Goal: Navigation & Orientation: Go to known website

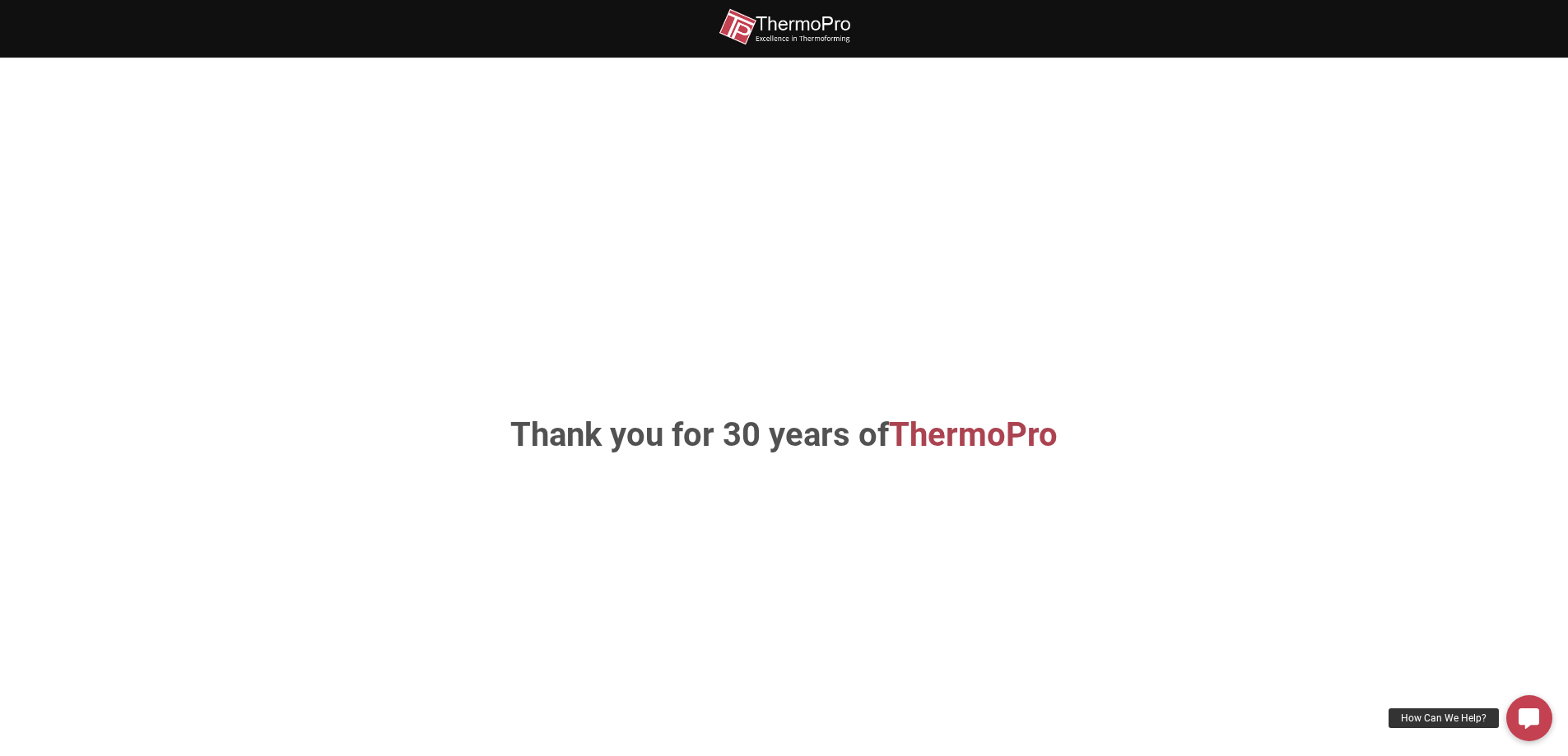
click at [799, 28] on img at bounding box center [784, 26] width 131 height 37
drag, startPoint x: 805, startPoint y: 43, endPoint x: 787, endPoint y: 36, distance: 19.3
click at [804, 42] on img at bounding box center [784, 26] width 131 height 37
click at [954, 440] on span "ThermoPro" at bounding box center [973, 435] width 168 height 39
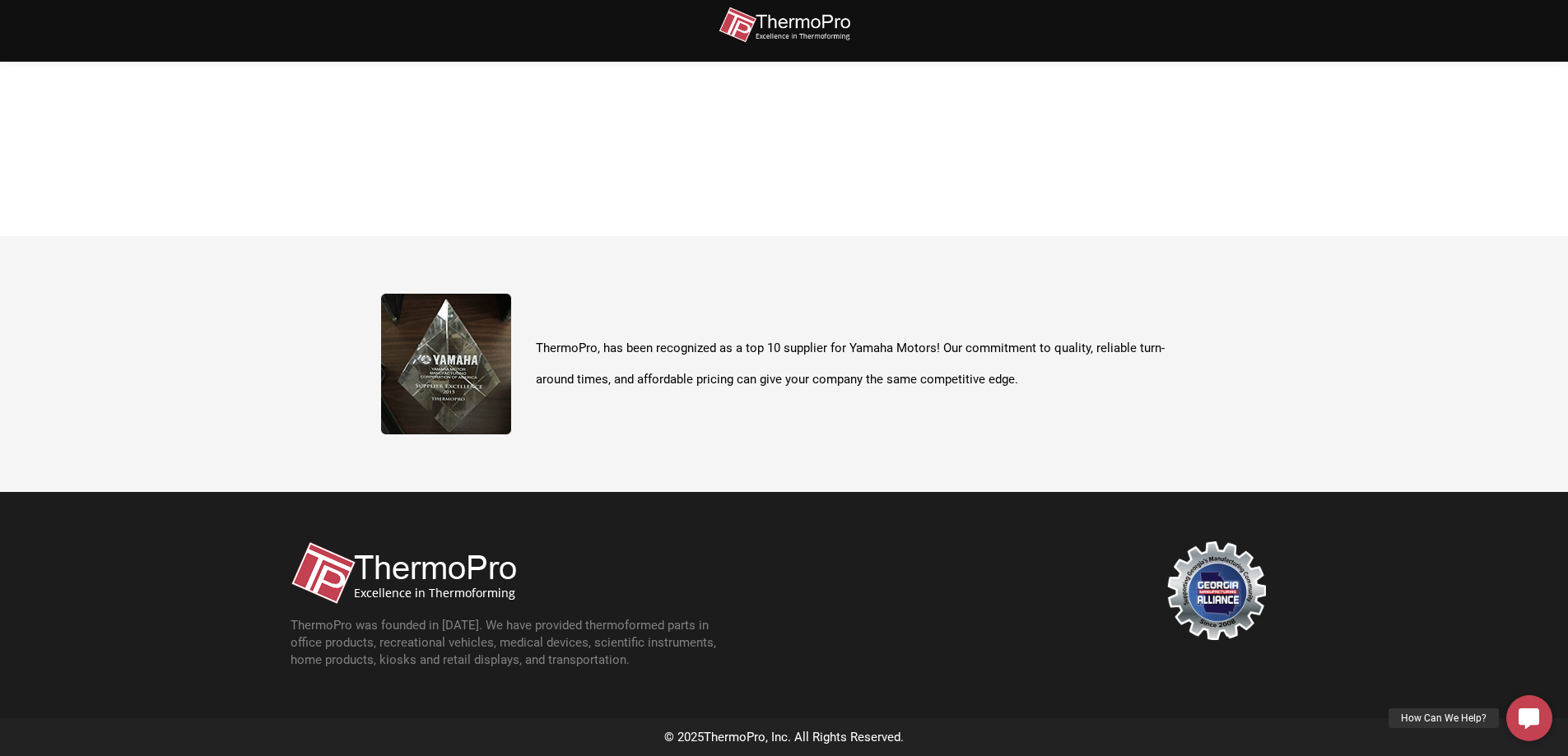
scroll to position [583, 0]
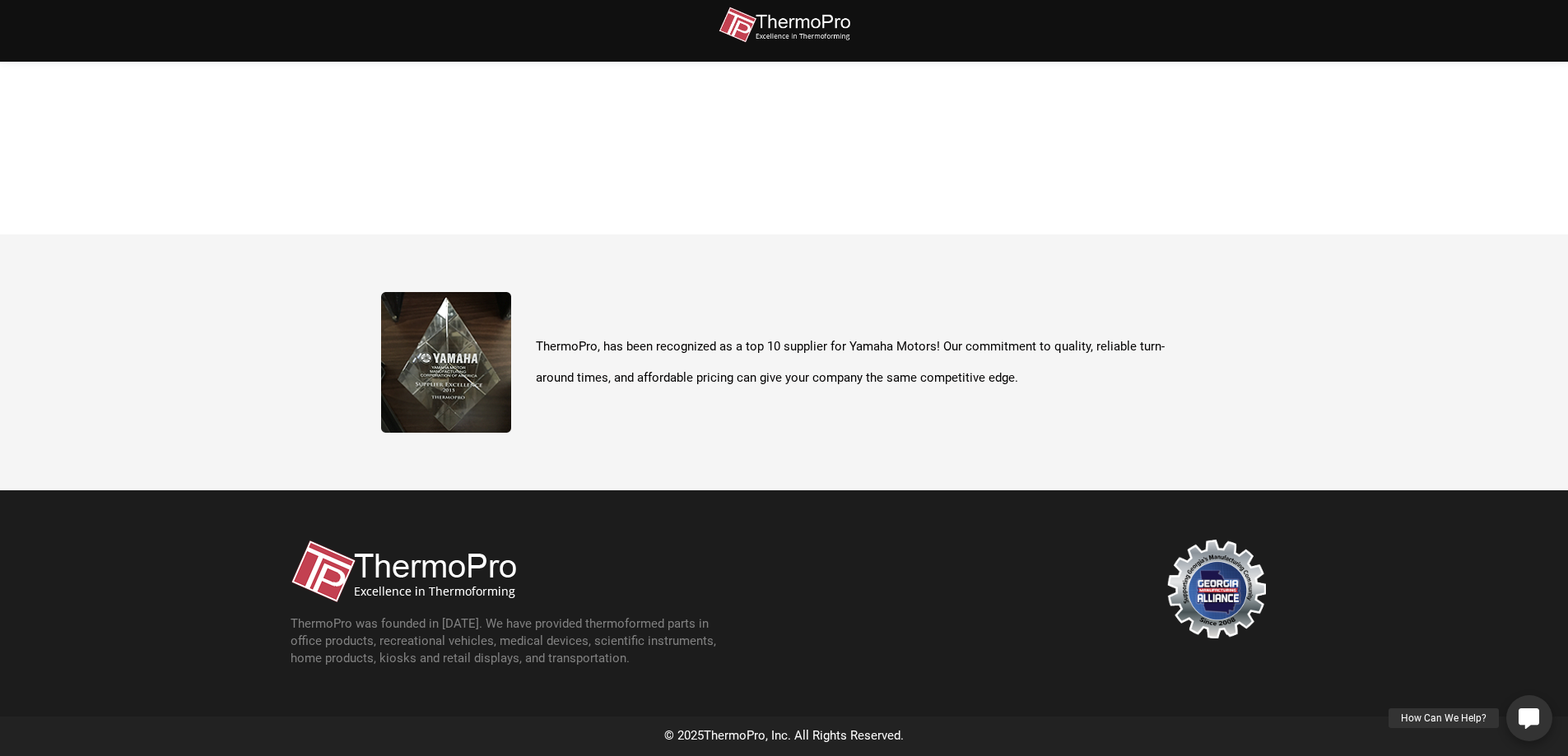
click at [1468, 718] on div "How Can We Help?" at bounding box center [1443, 718] width 111 height 20
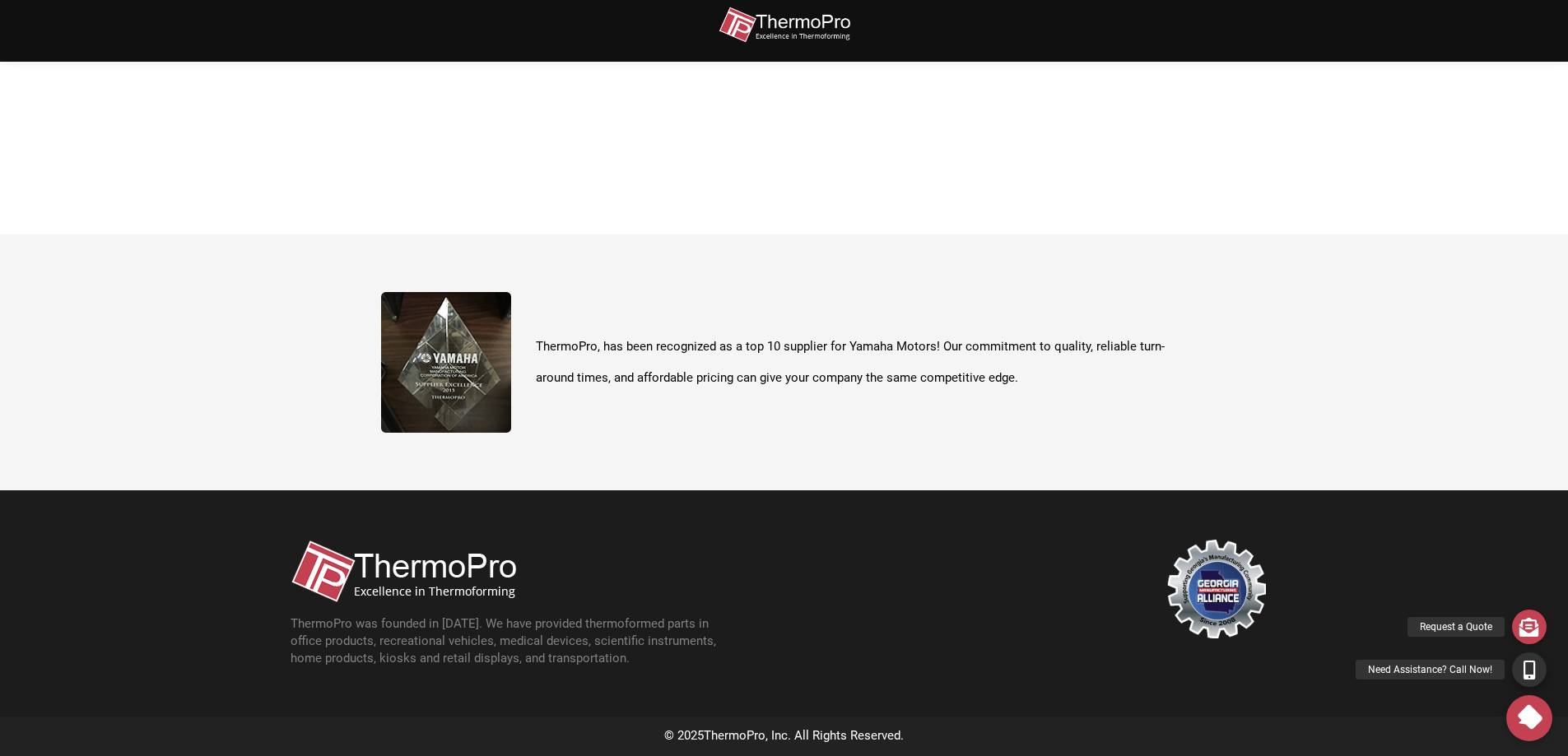
click at [1450, 671] on div "Need Assistance? Call Now!" at bounding box center [1430, 669] width 149 height 20
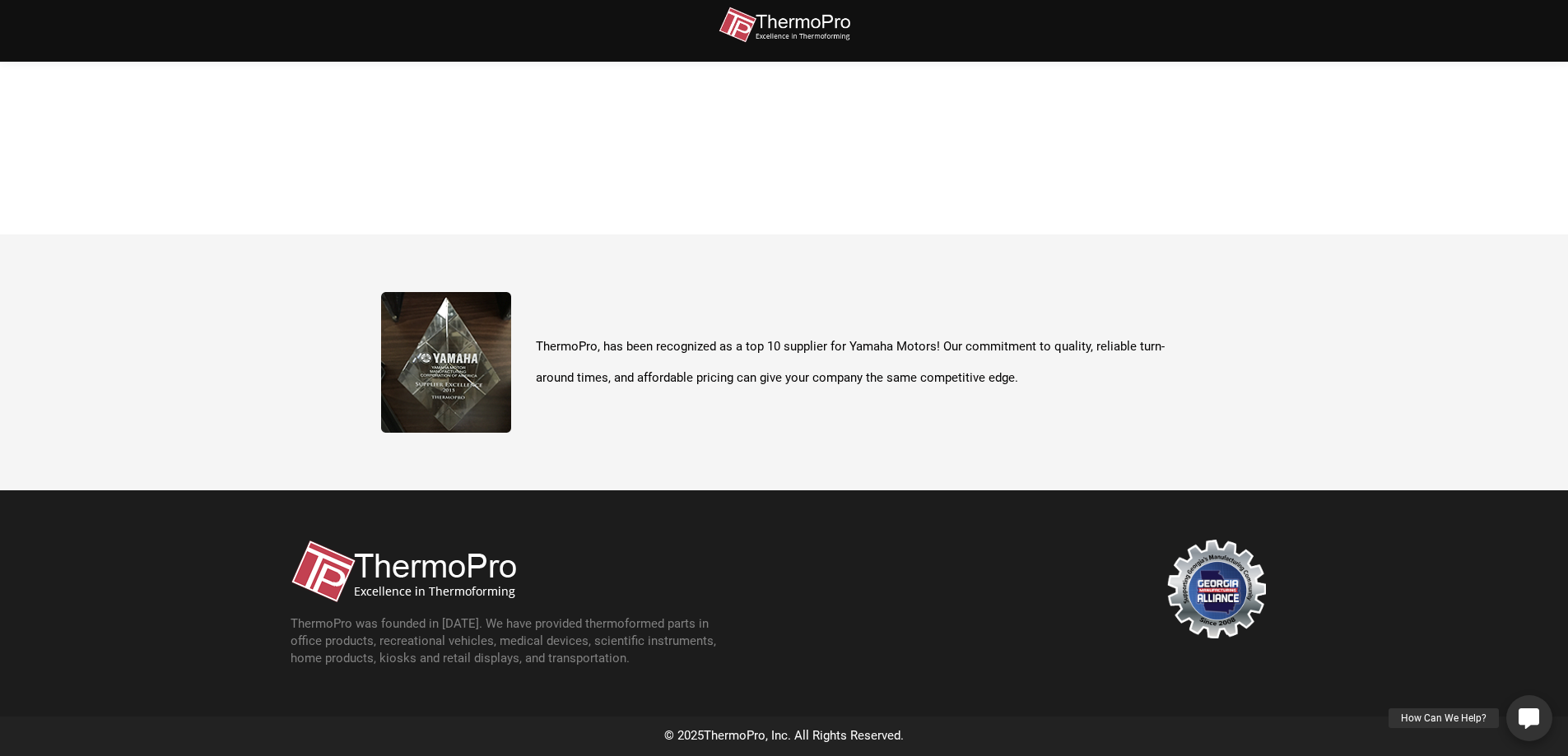
click at [1461, 716] on div "How Can We Help?" at bounding box center [1443, 718] width 111 height 20
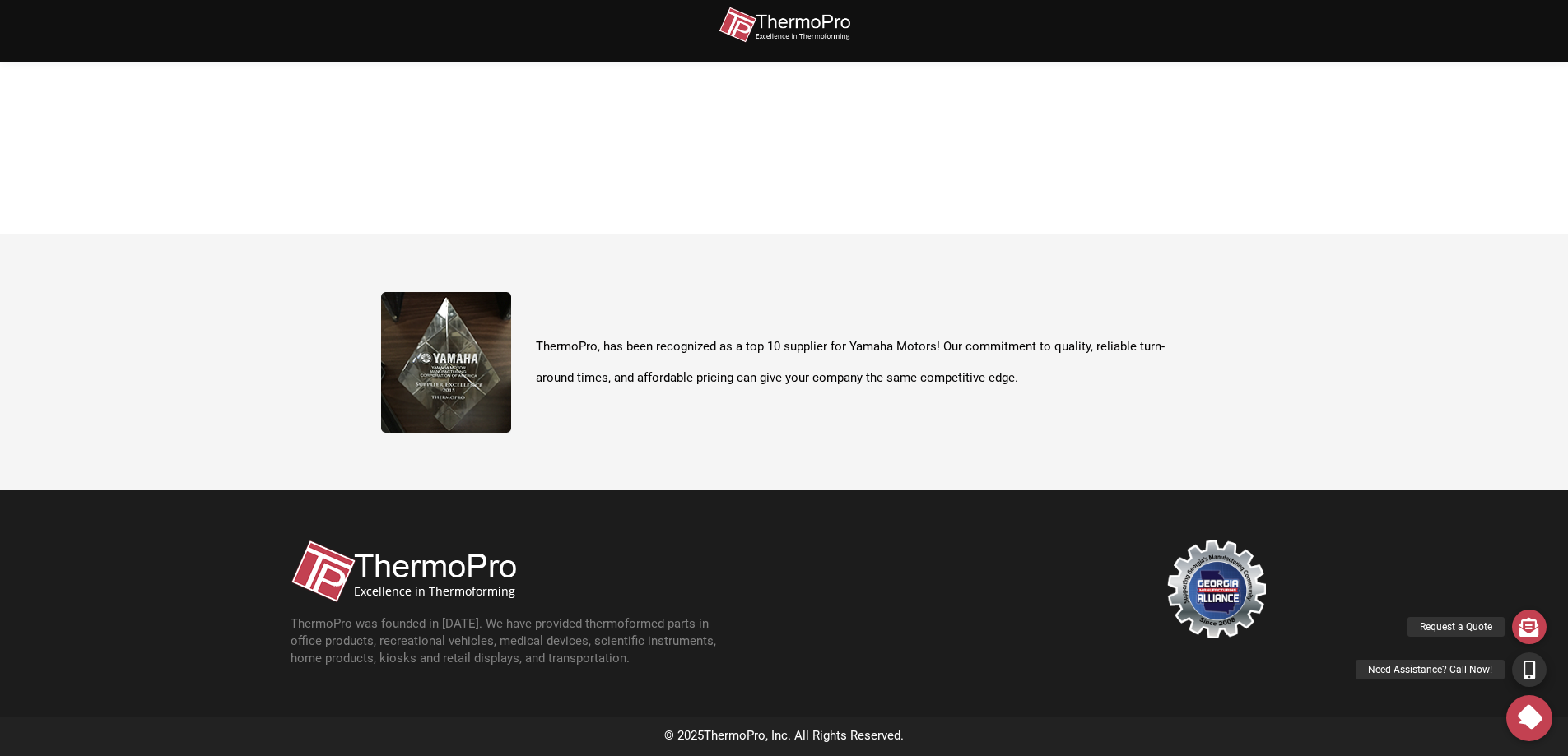
click at [1530, 679] on icon at bounding box center [1529, 669] width 11 height 19
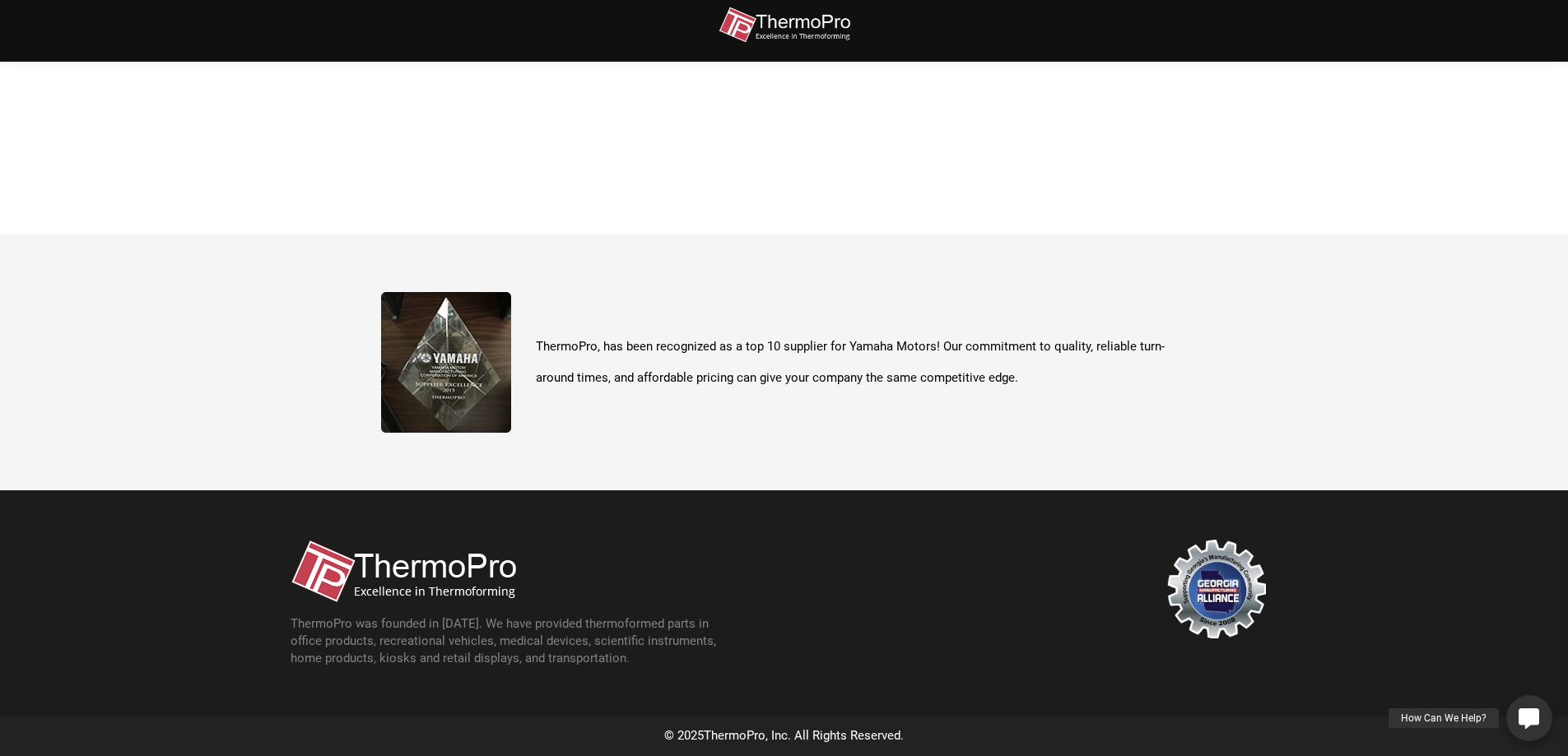
click at [1475, 709] on div "How Can We Help?" at bounding box center [1443, 718] width 111 height 20
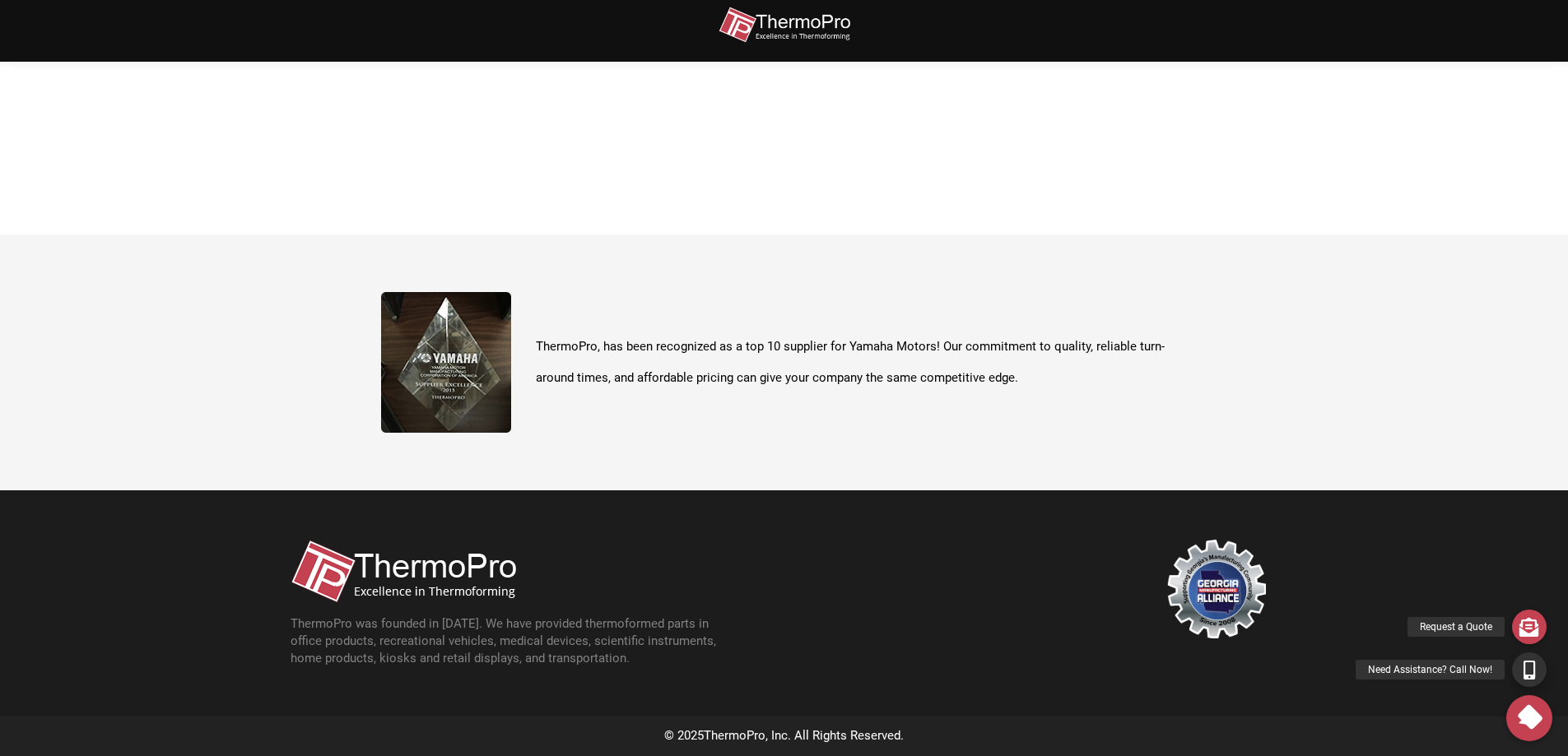
click at [1419, 671] on div "Need Assistance? Call Now!" at bounding box center [1430, 669] width 149 height 20
